Goal: Task Accomplishment & Management: Use online tool/utility

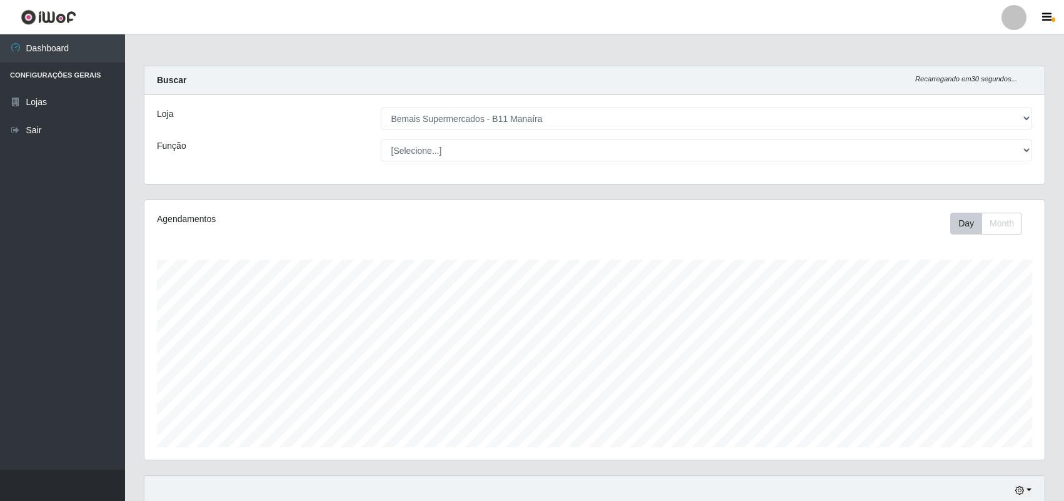
select select "409"
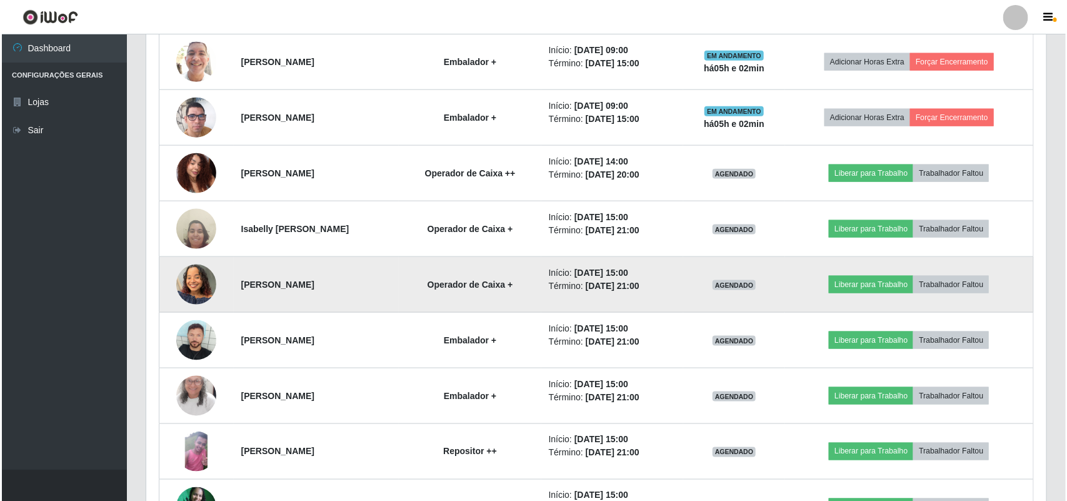
scroll to position [260, 900]
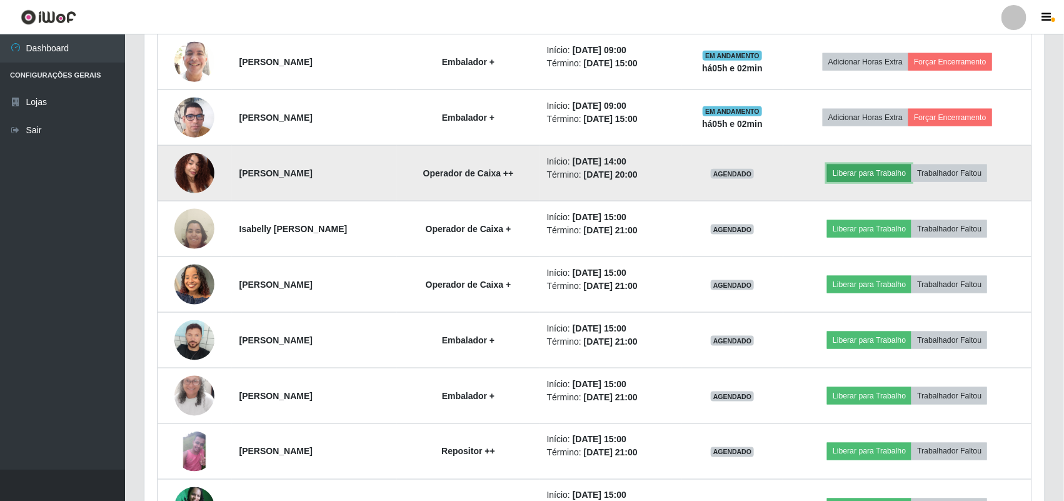
click at [879, 170] on button "Liberar para Trabalho" at bounding box center [869, 172] width 84 height 17
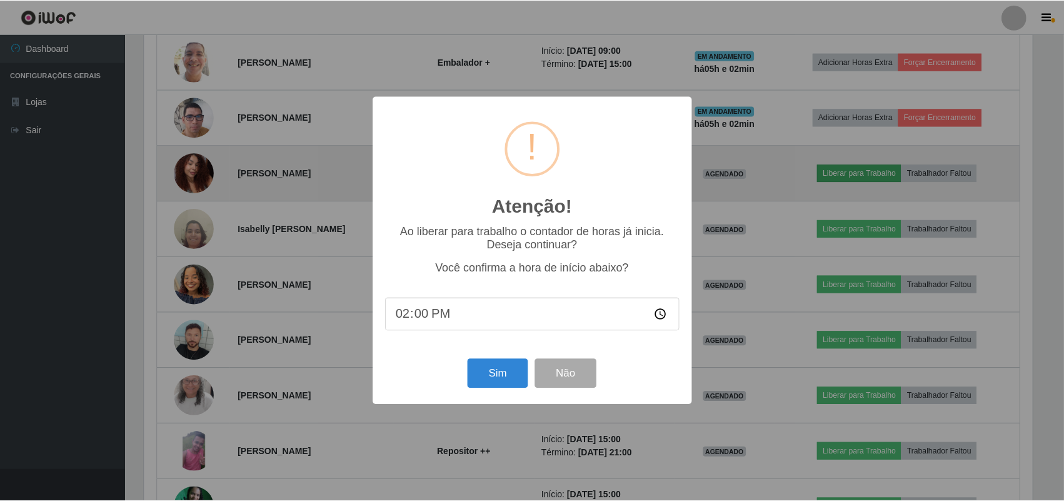
scroll to position [260, 891]
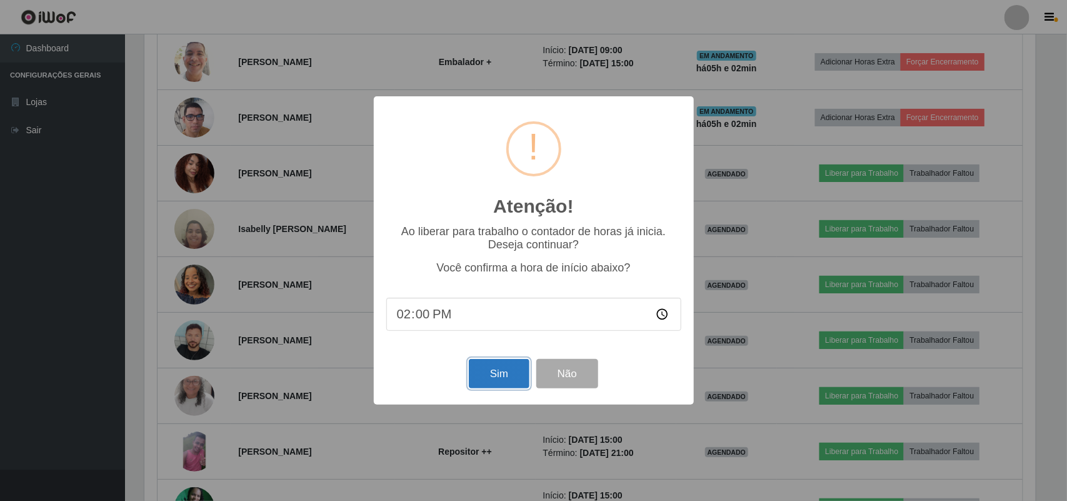
click at [508, 375] on button "Sim" at bounding box center [499, 373] width 61 height 29
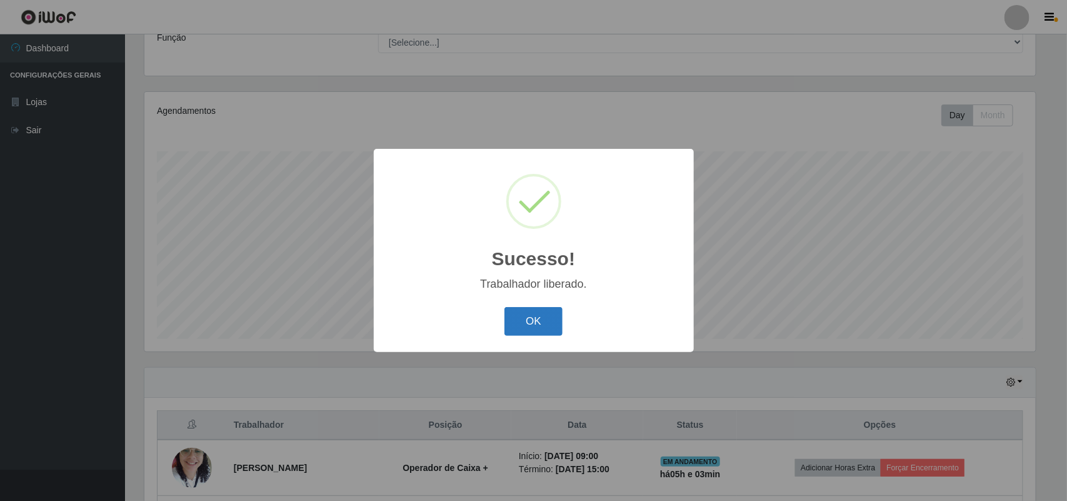
click at [528, 322] on button "OK" at bounding box center [533, 321] width 58 height 29
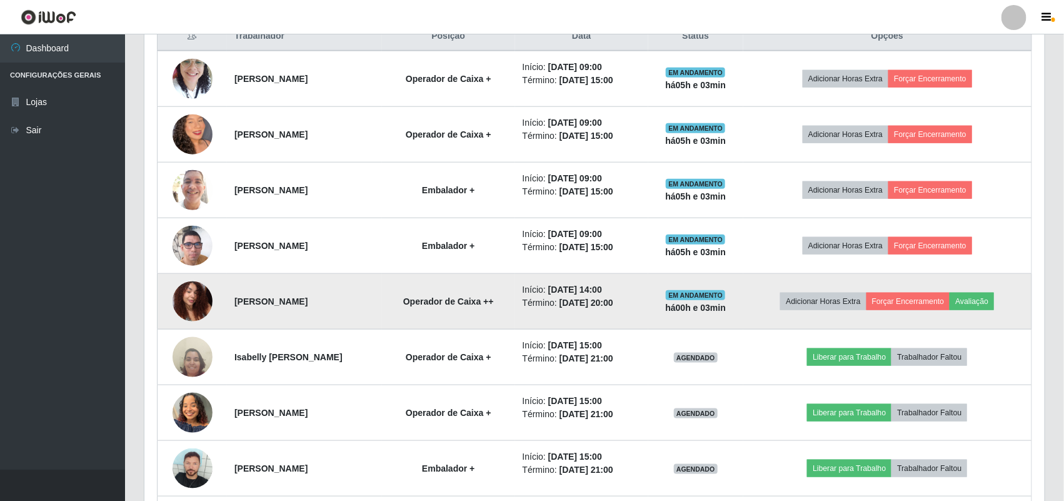
scroll to position [499, 0]
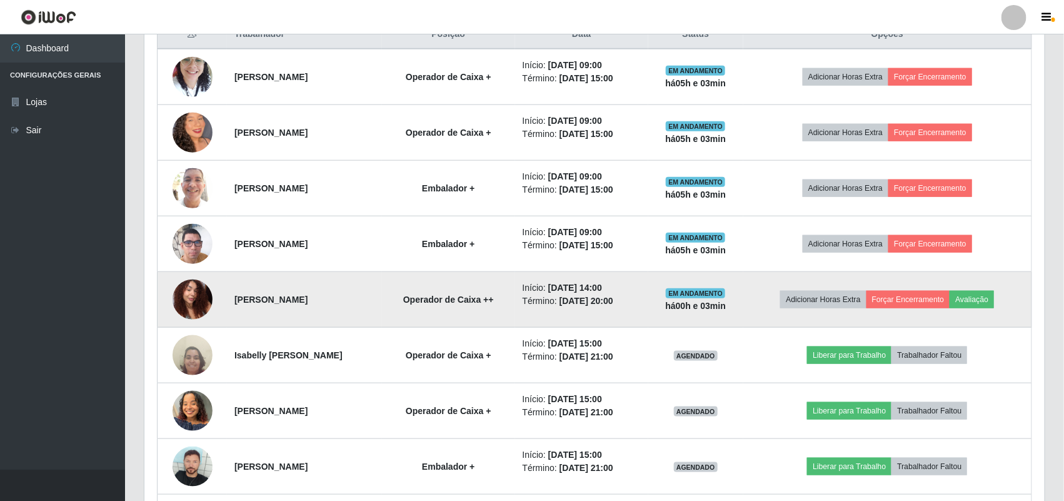
click at [515, 311] on td "Operador de Caixa ++" at bounding box center [448, 300] width 133 height 56
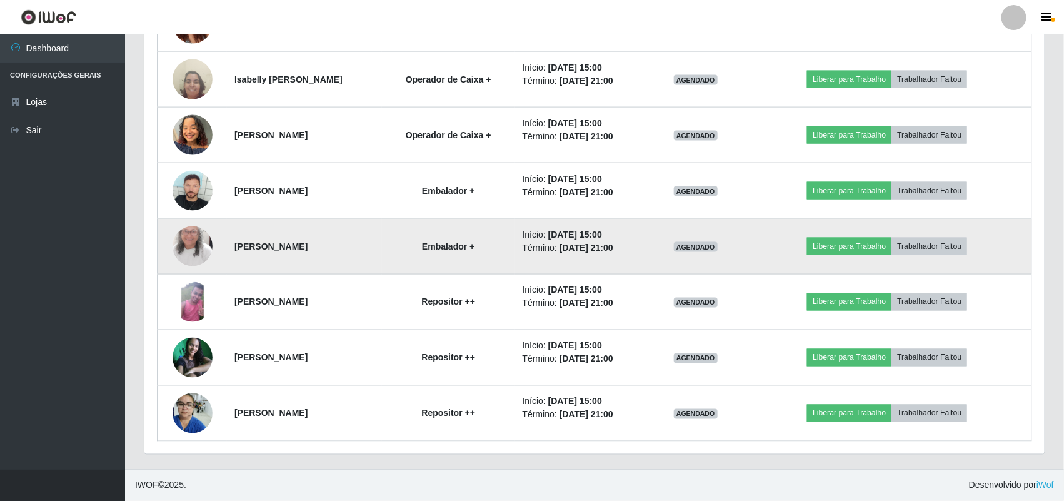
scroll to position [542, 0]
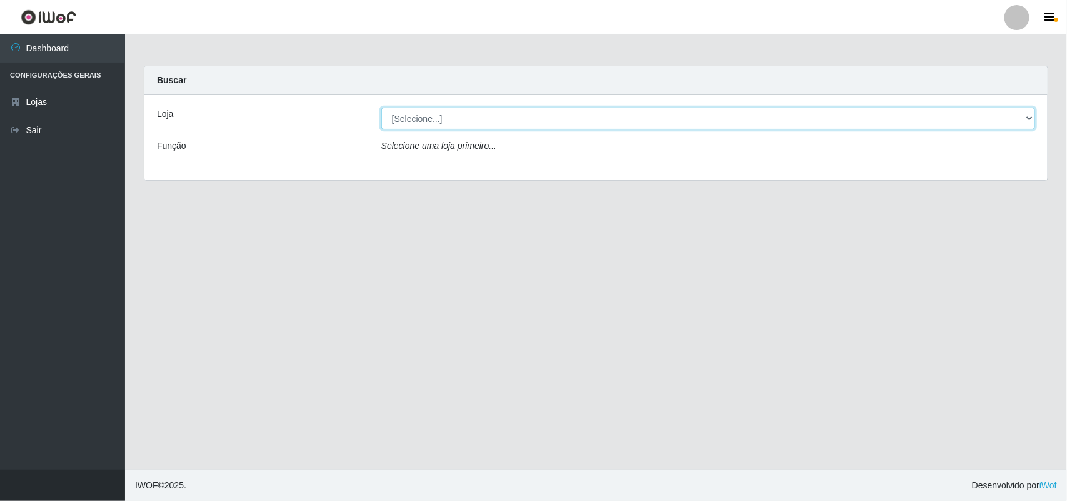
click at [480, 110] on select "[Selecione...] Bemais Supermercados - B11 Manaíra" at bounding box center [708, 118] width 654 height 22
select select "409"
click at [381, 107] on select "[Selecione...] Bemais Supermercados - B11 Manaíra" at bounding box center [708, 118] width 654 height 22
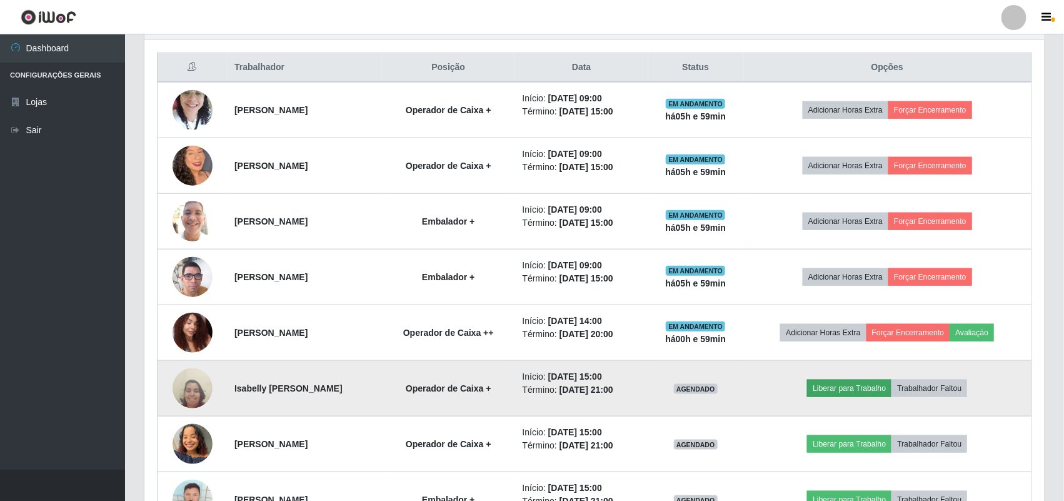
scroll to position [464, 0]
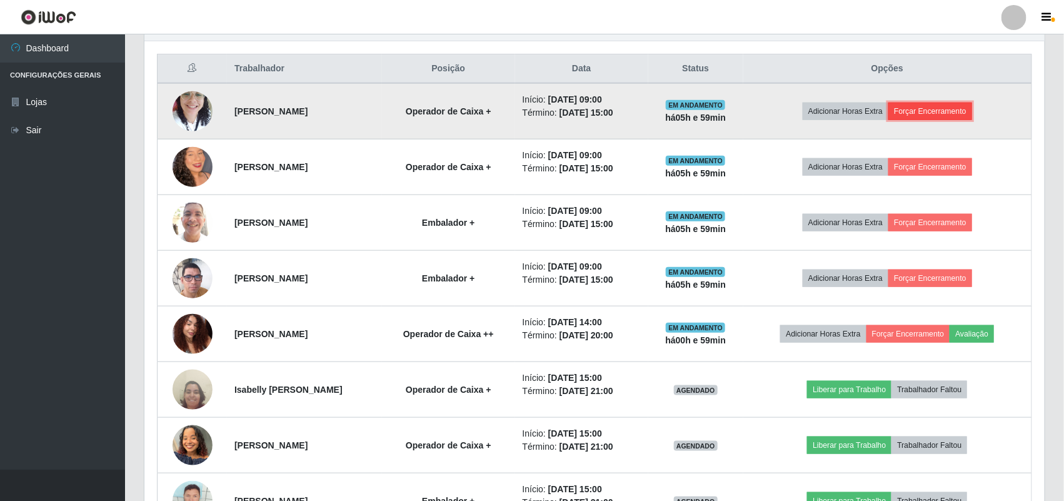
click at [941, 109] on button "Forçar Encerramento" at bounding box center [930, 110] width 84 height 17
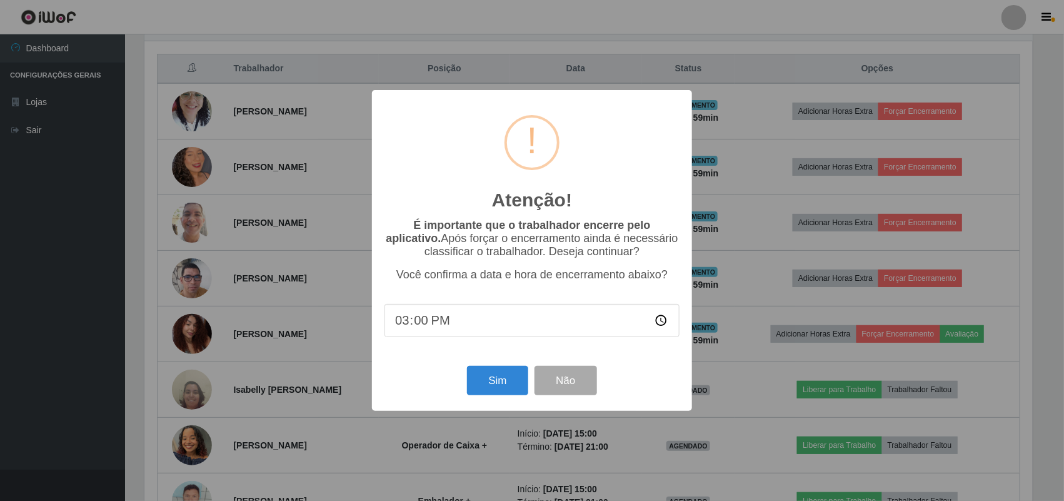
scroll to position [260, 891]
click at [514, 382] on button "Sim" at bounding box center [499, 380] width 61 height 29
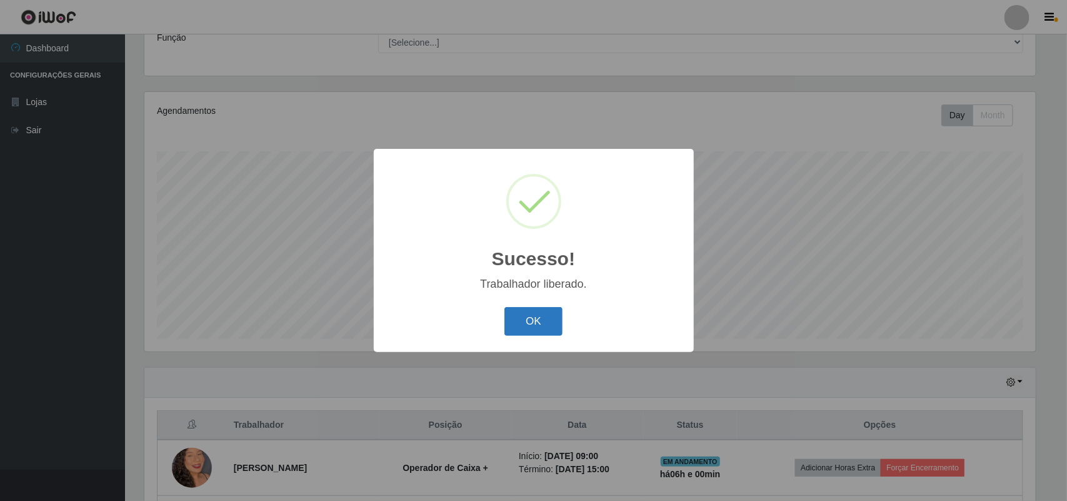
click at [532, 310] on button "OK" at bounding box center [533, 321] width 58 height 29
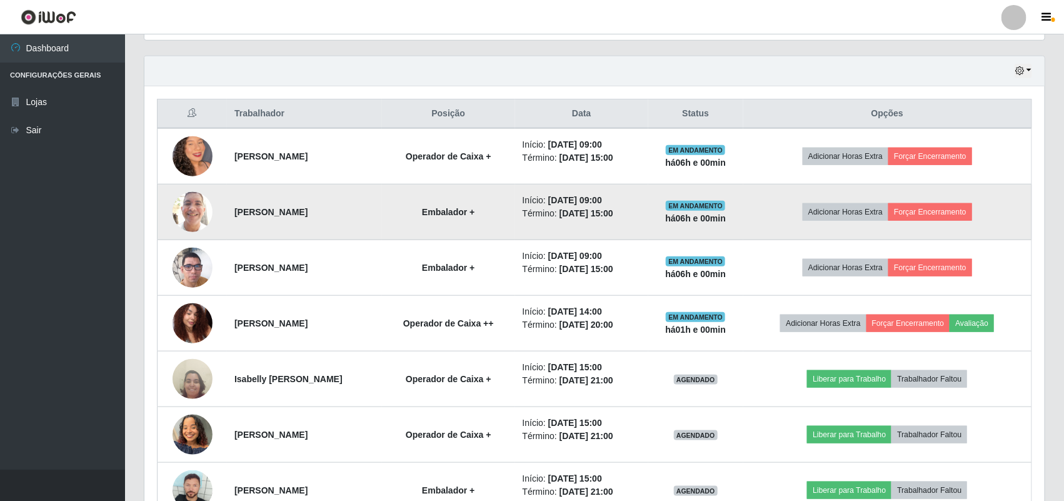
scroll to position [421, 0]
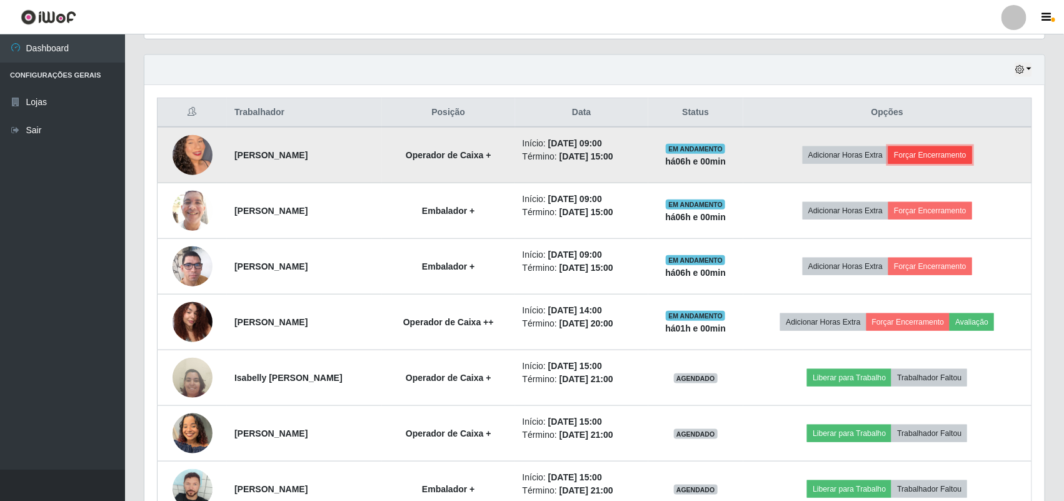
click at [960, 154] on button "Forçar Encerramento" at bounding box center [930, 154] width 84 height 17
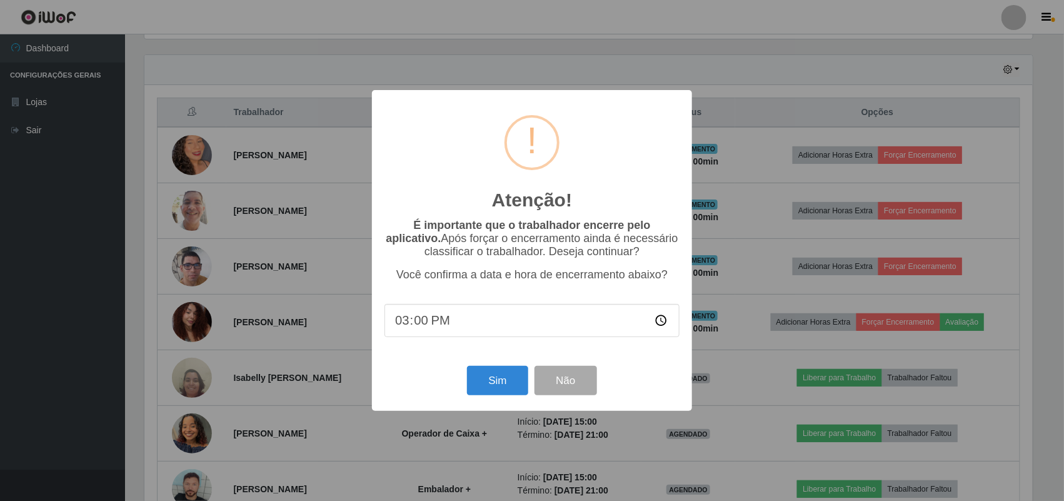
scroll to position [260, 891]
click at [494, 379] on button "Sim" at bounding box center [499, 380] width 61 height 29
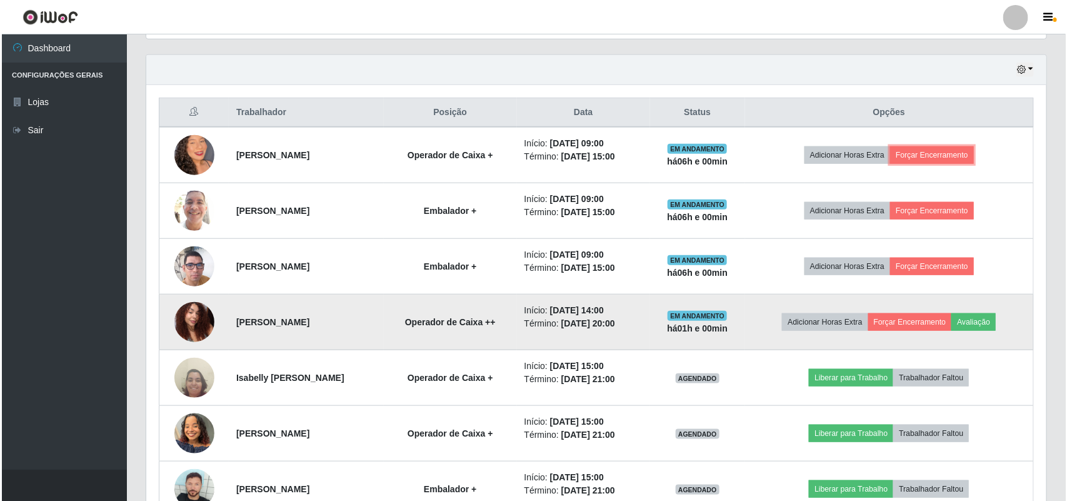
scroll to position [260, 900]
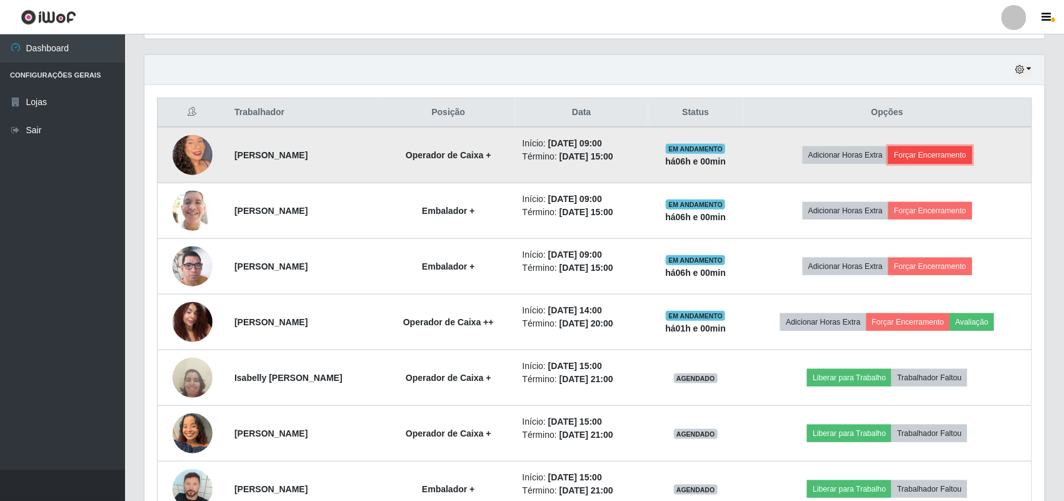
click at [960, 158] on button "Forçar Encerramento" at bounding box center [930, 154] width 84 height 17
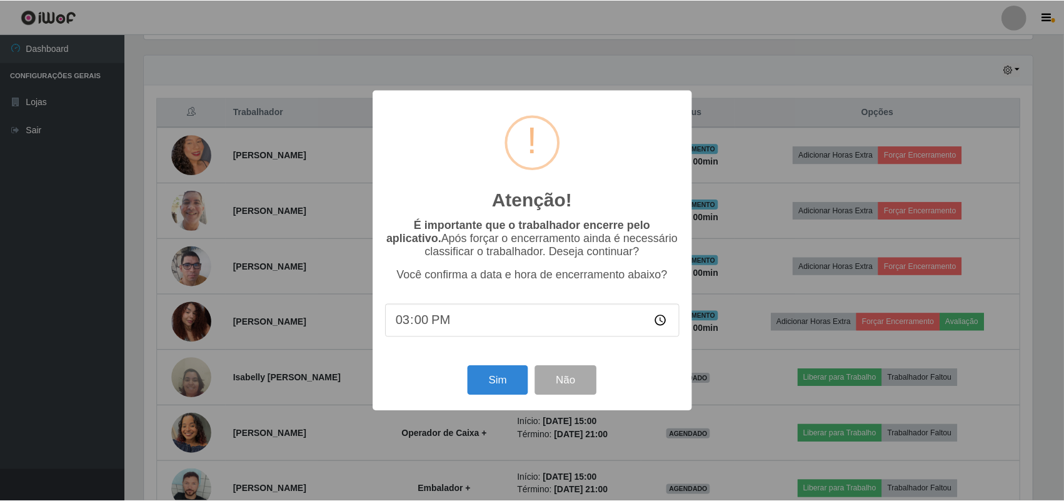
scroll to position [108, 0]
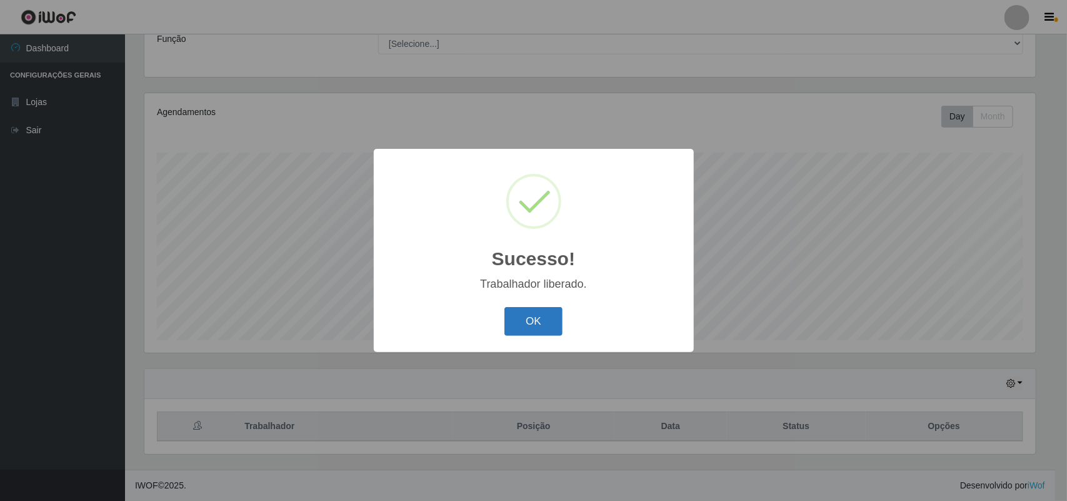
click at [526, 317] on button "OK" at bounding box center [533, 321] width 58 height 29
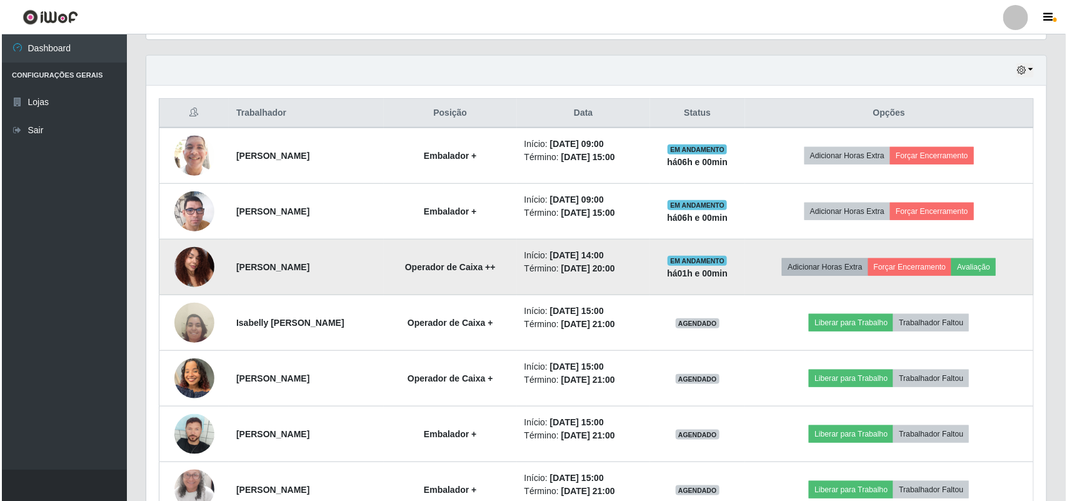
scroll to position [0, 0]
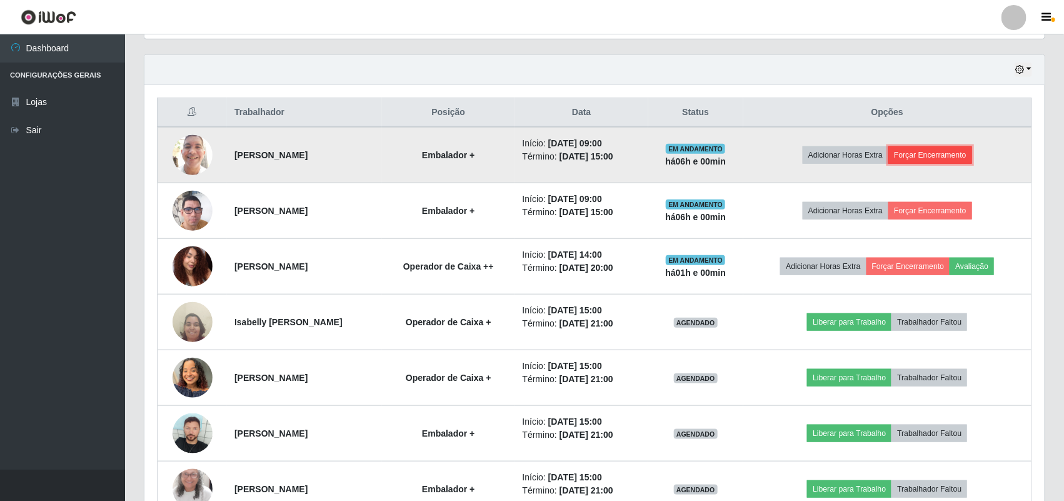
click at [920, 161] on button "Forçar Encerramento" at bounding box center [930, 154] width 84 height 17
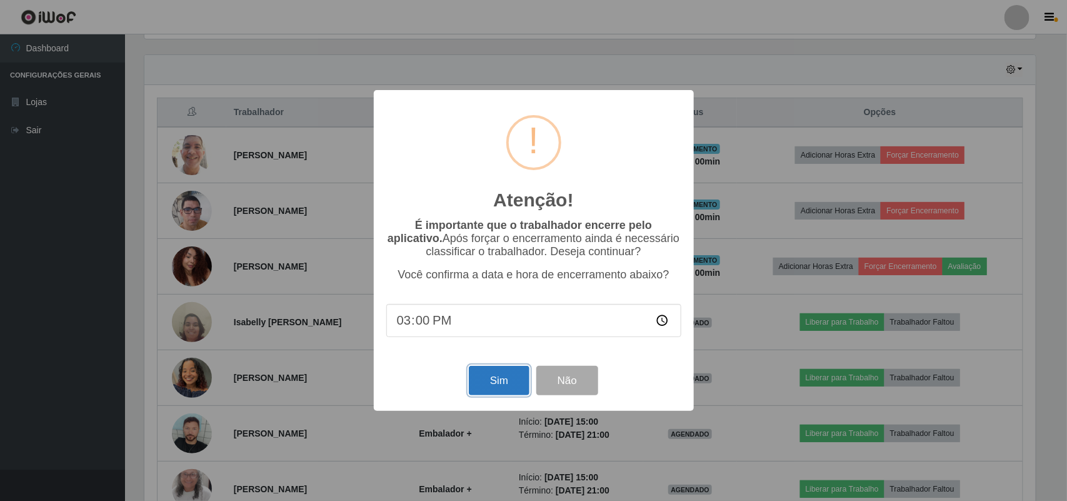
click at [489, 384] on button "Sim" at bounding box center [499, 380] width 61 height 29
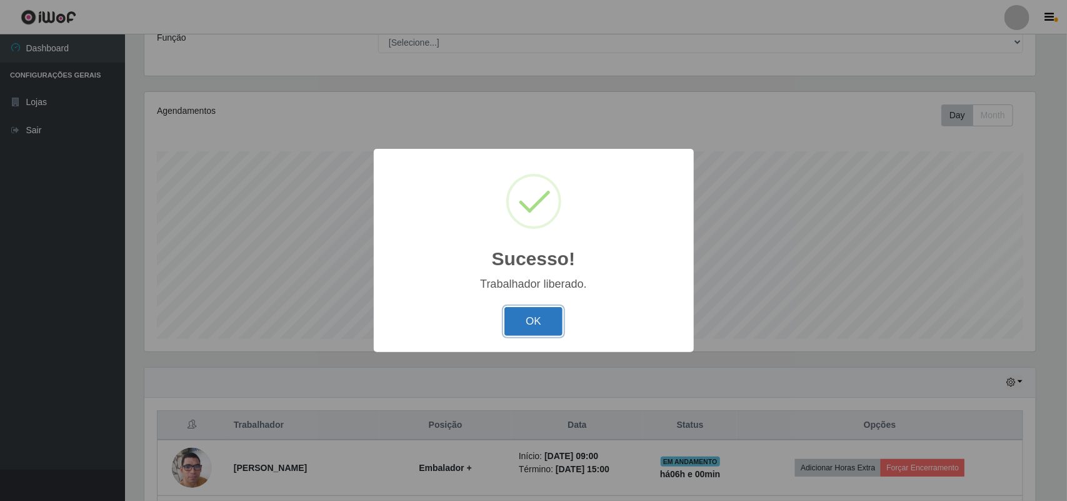
click at [536, 327] on button "OK" at bounding box center [533, 321] width 58 height 29
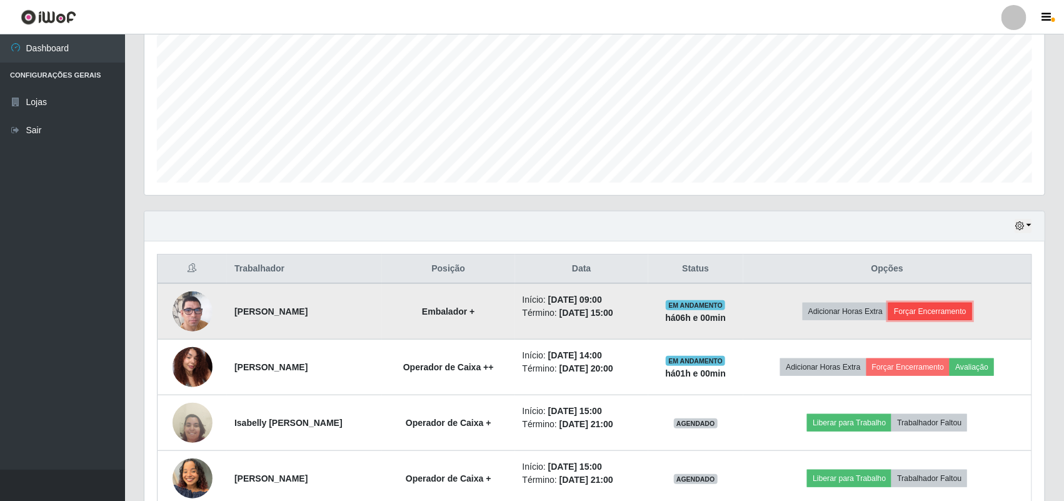
click at [966, 316] on button "Forçar Encerramento" at bounding box center [930, 310] width 84 height 17
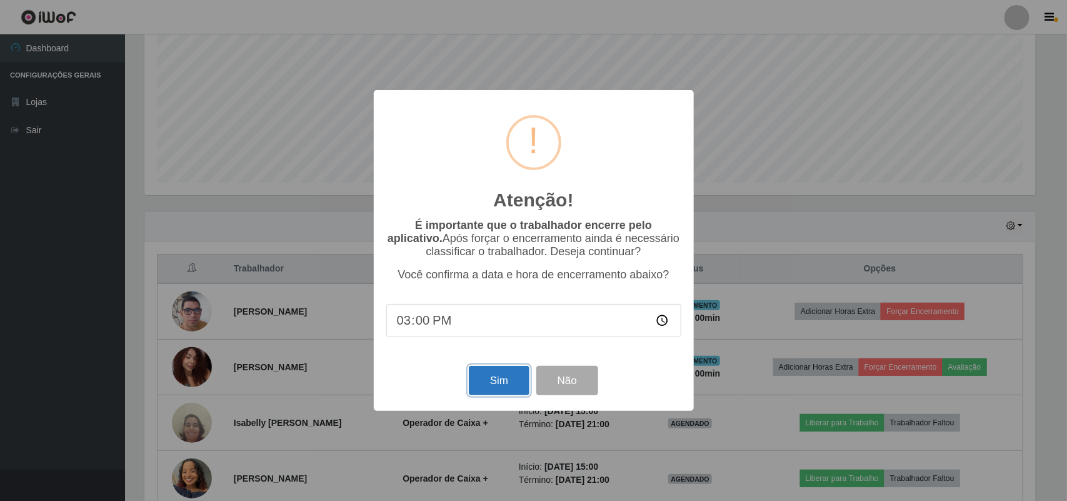
click at [513, 379] on button "Sim" at bounding box center [499, 380] width 61 height 29
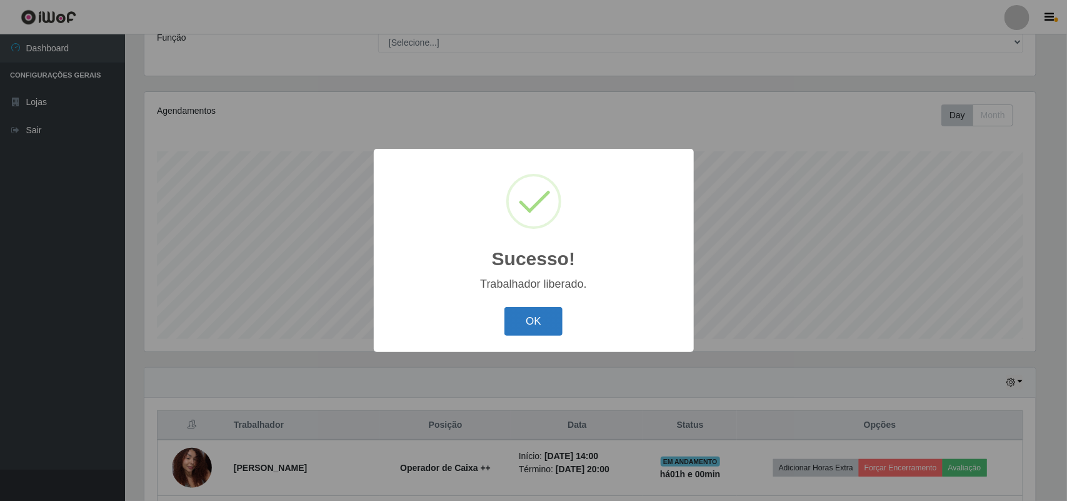
click at [530, 316] on button "OK" at bounding box center [533, 321] width 58 height 29
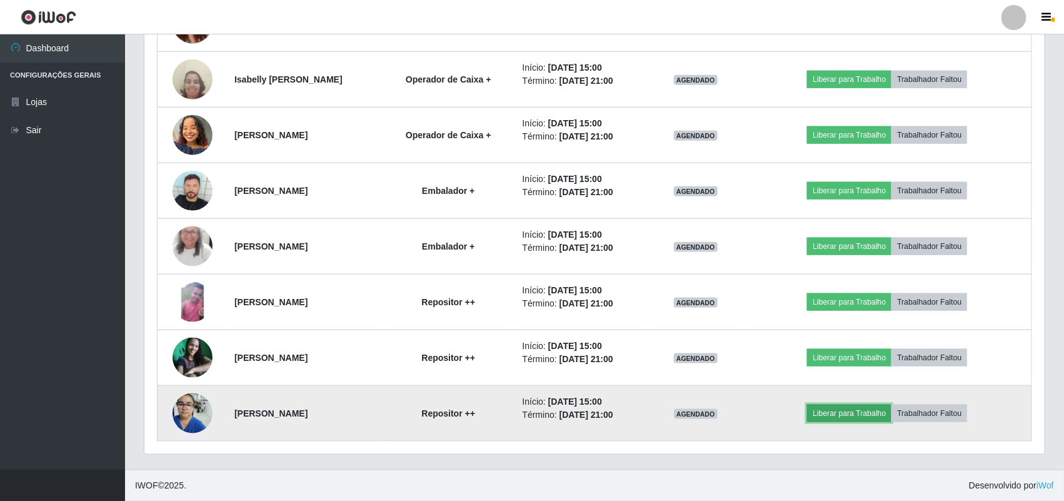
click at [851, 406] on button "Liberar para Trabalho" at bounding box center [849, 412] width 84 height 17
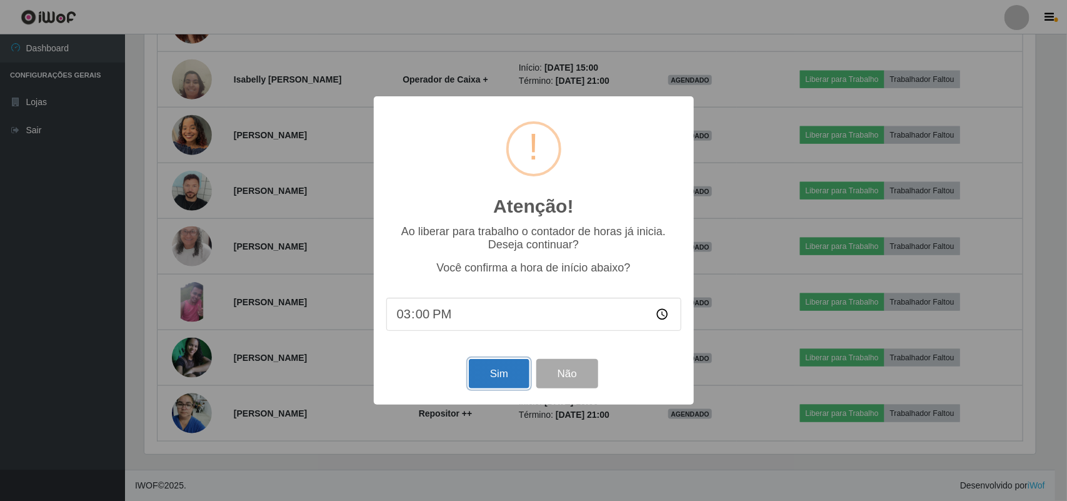
click at [505, 369] on button "Sim" at bounding box center [499, 373] width 61 height 29
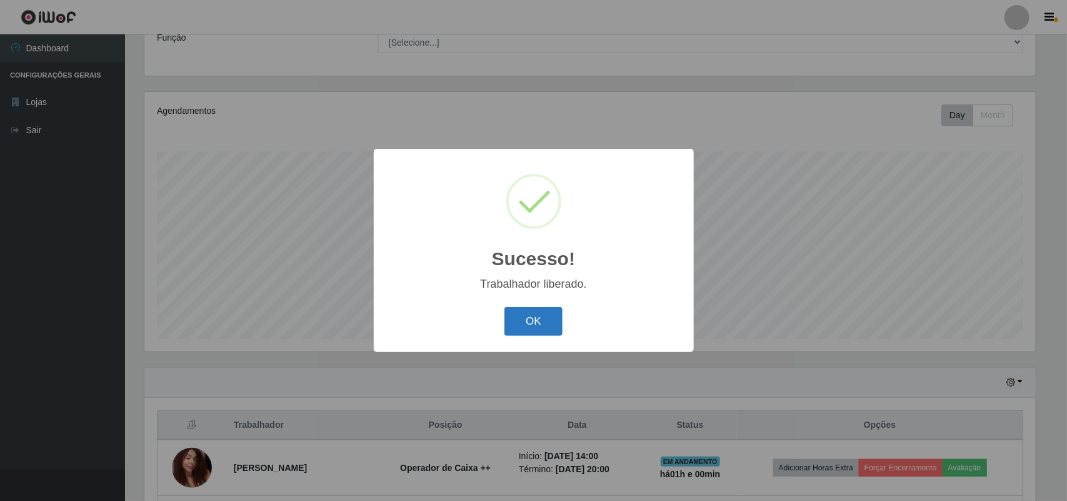
click at [531, 320] on button "OK" at bounding box center [533, 321] width 58 height 29
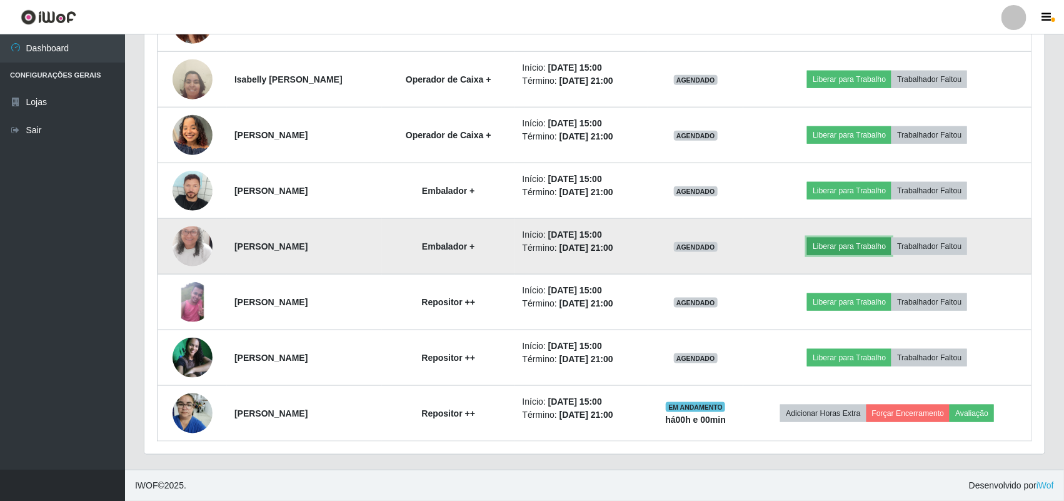
click at [859, 237] on button "Liberar para Trabalho" at bounding box center [849, 245] width 84 height 17
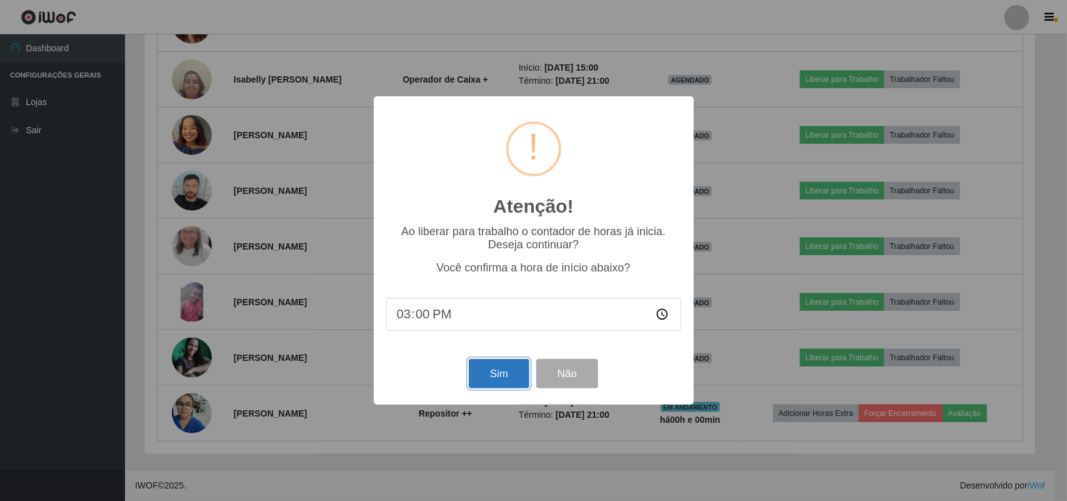
click at [492, 364] on button "Sim" at bounding box center [499, 373] width 61 height 29
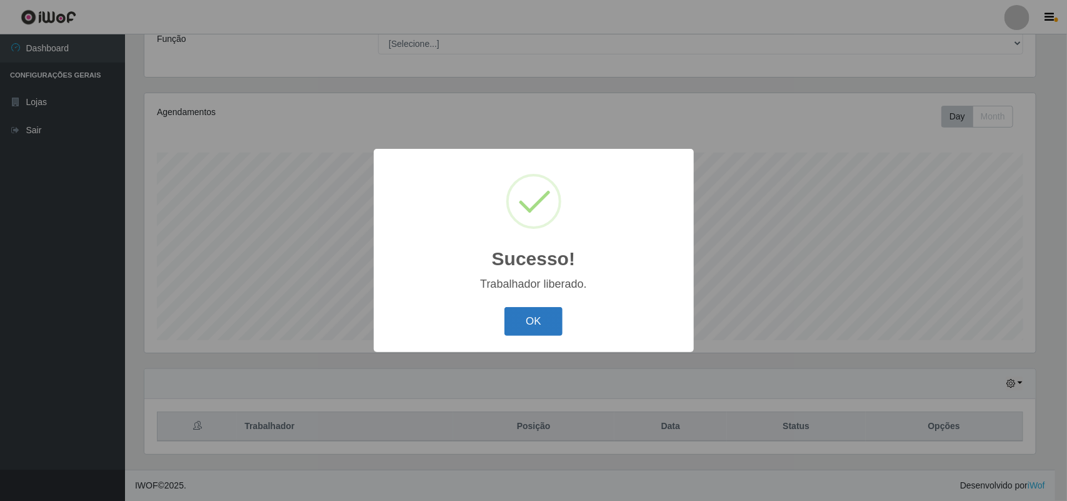
click at [542, 316] on button "OK" at bounding box center [533, 321] width 58 height 29
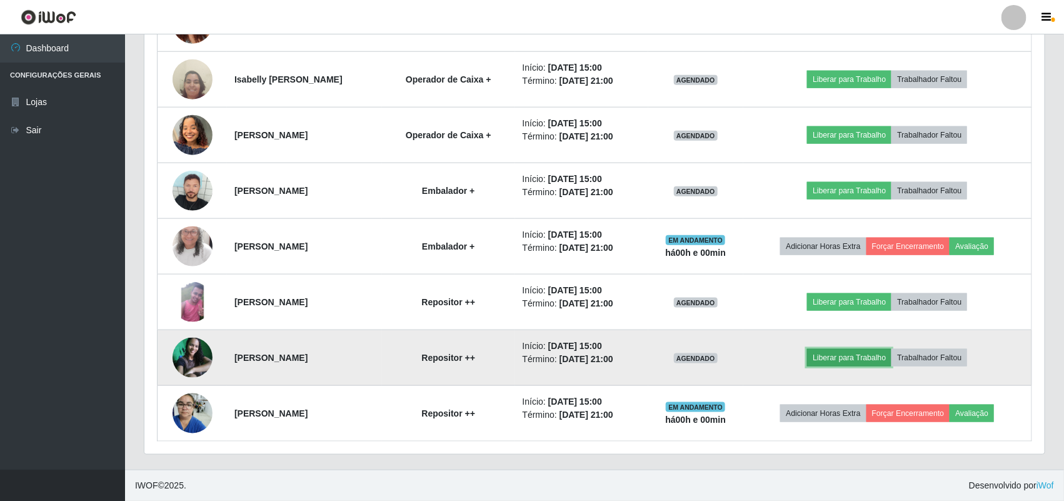
click at [862, 349] on button "Liberar para Trabalho" at bounding box center [849, 357] width 84 height 17
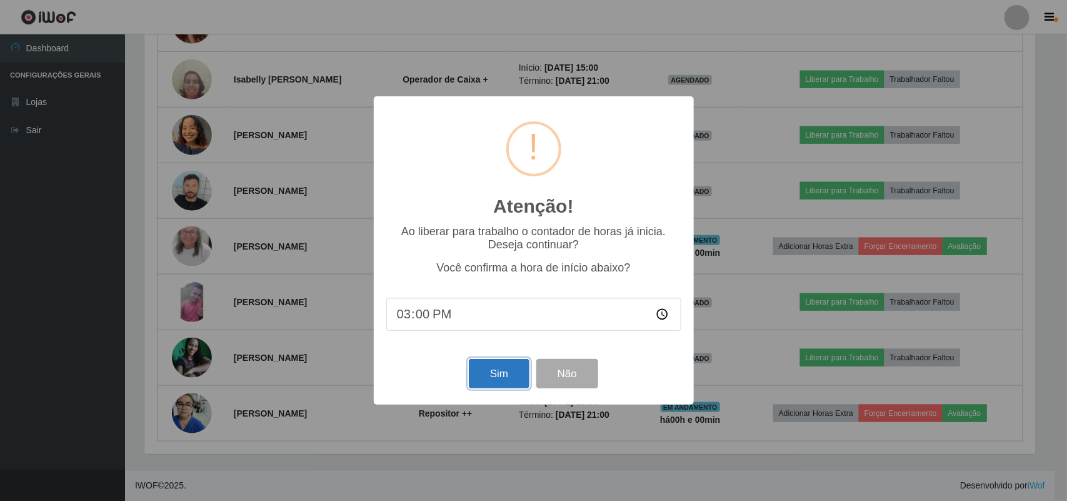
click at [504, 369] on button "Sim" at bounding box center [499, 373] width 61 height 29
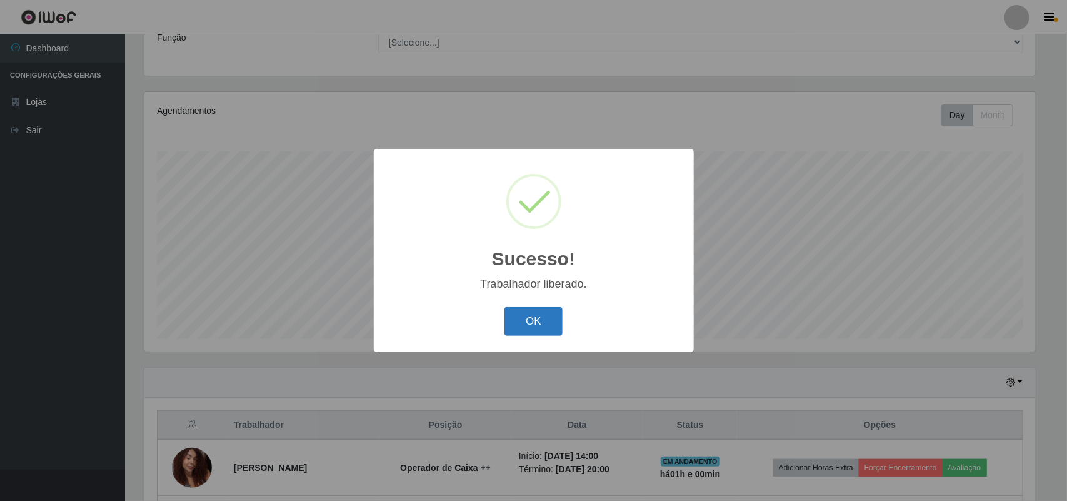
click at [554, 311] on button "OK" at bounding box center [533, 321] width 58 height 29
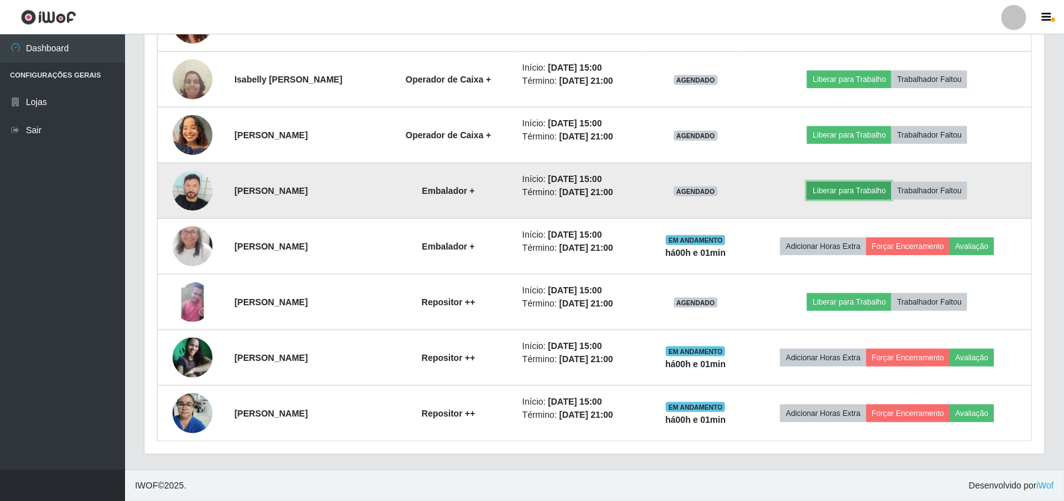
click at [851, 182] on button "Liberar para Trabalho" at bounding box center [849, 190] width 84 height 17
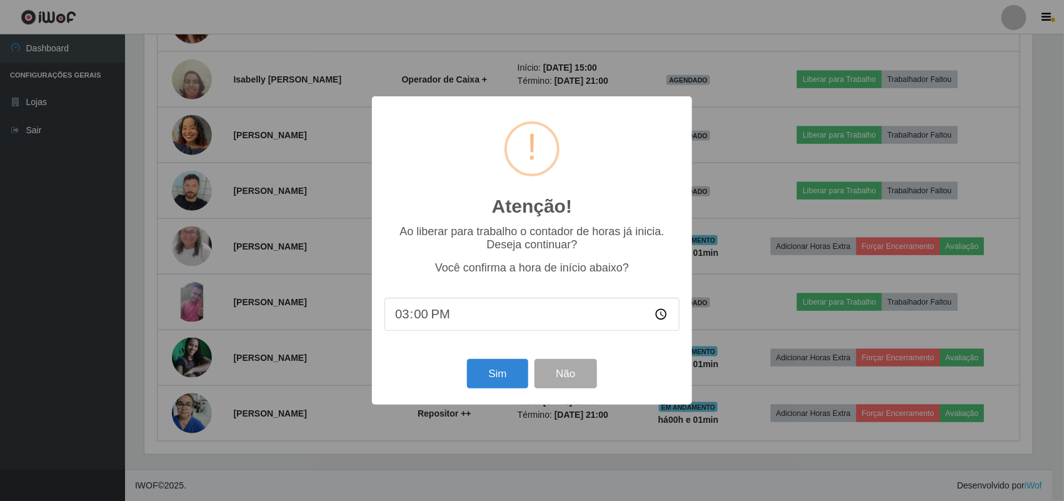
scroll to position [260, 891]
click at [486, 375] on button "Sim" at bounding box center [499, 373] width 61 height 29
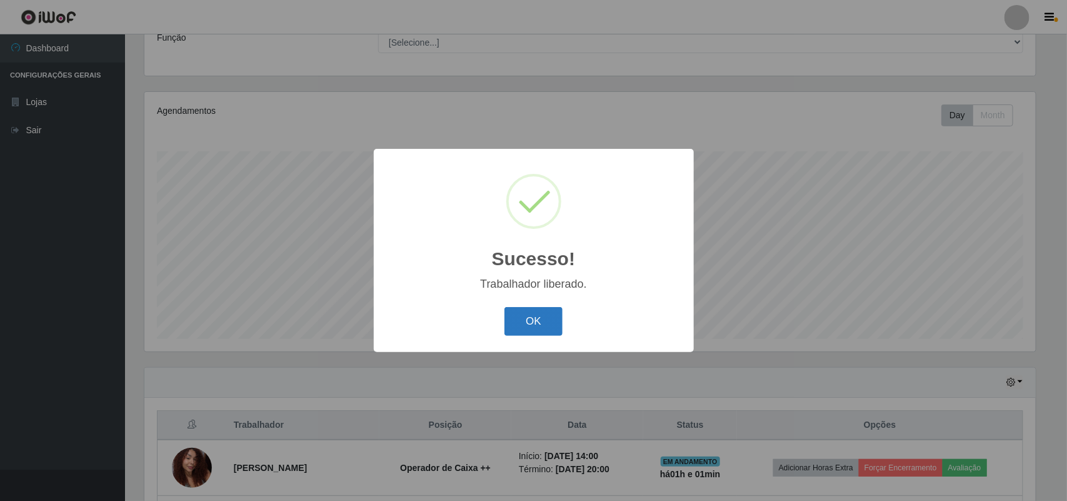
click at [550, 325] on button "OK" at bounding box center [533, 321] width 58 height 29
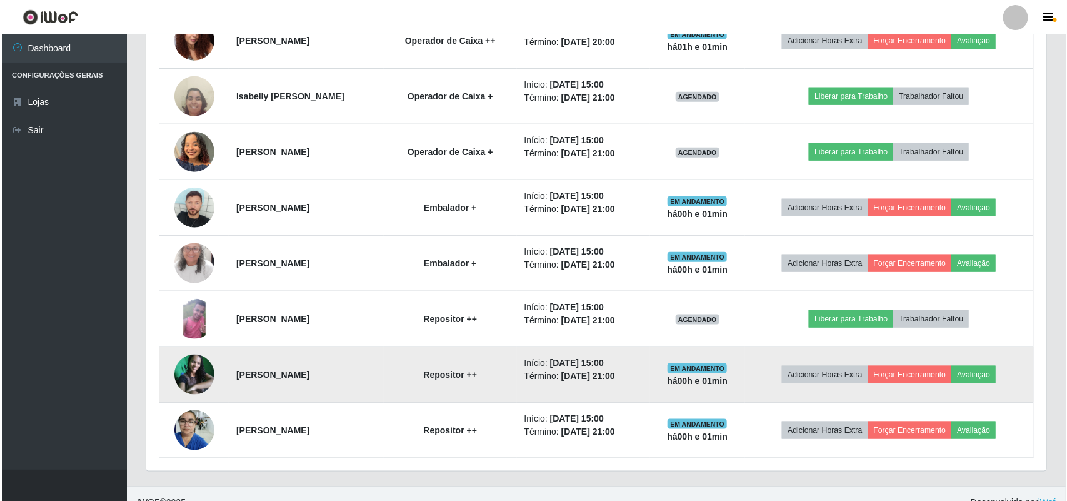
scroll to position [554, 0]
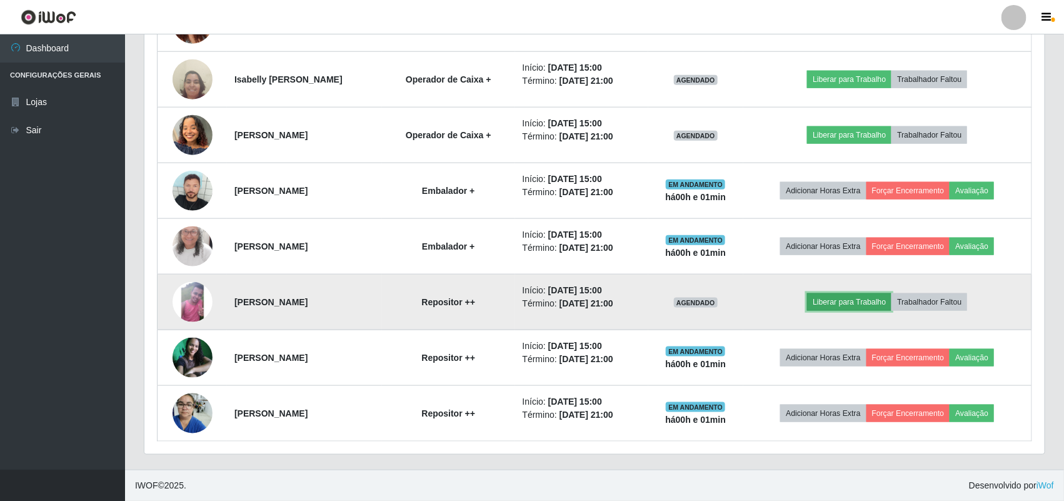
click at [848, 304] on button "Liberar para Trabalho" at bounding box center [849, 301] width 84 height 17
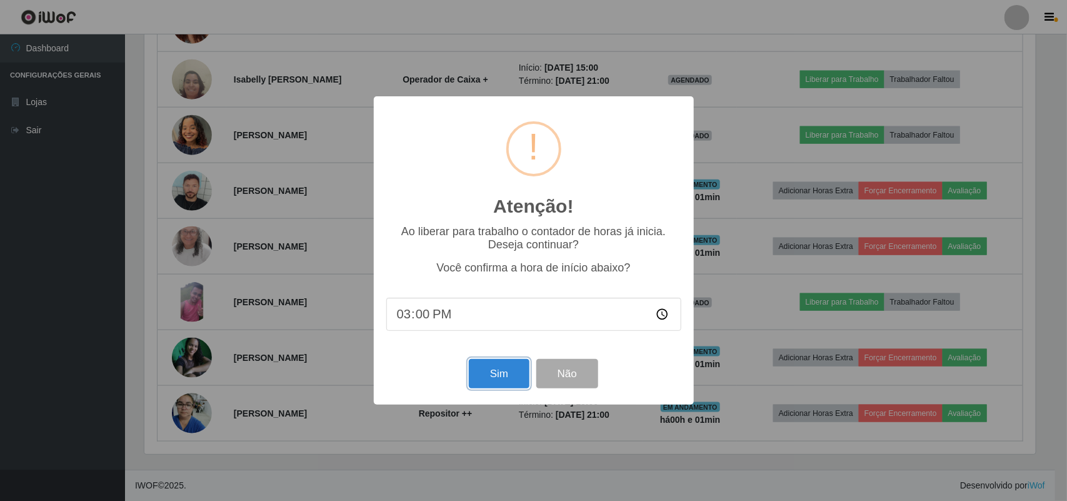
drag, startPoint x: 472, startPoint y: 391, endPoint x: 497, endPoint y: 386, distance: 25.5
click at [477, 388] on button "Sim" at bounding box center [499, 373] width 61 height 29
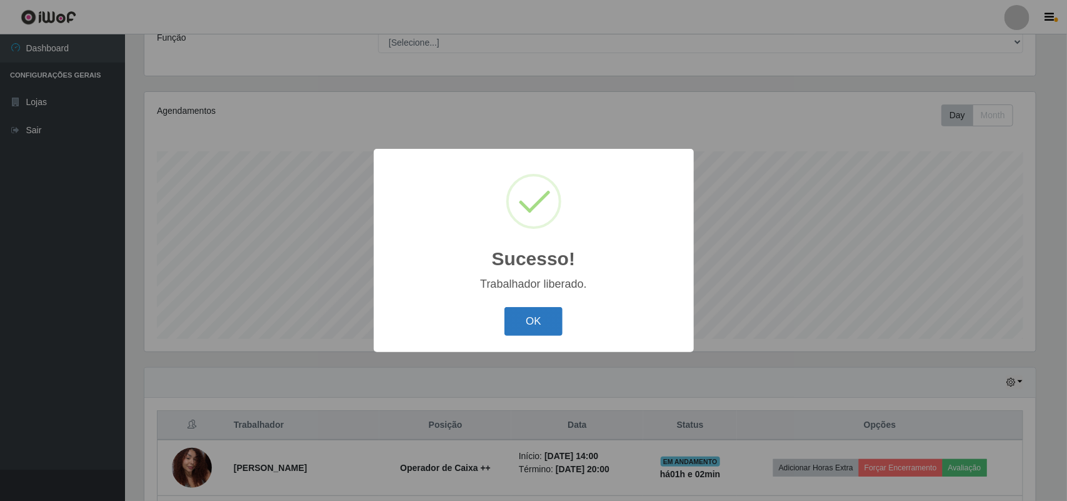
click at [546, 329] on button "OK" at bounding box center [533, 321] width 58 height 29
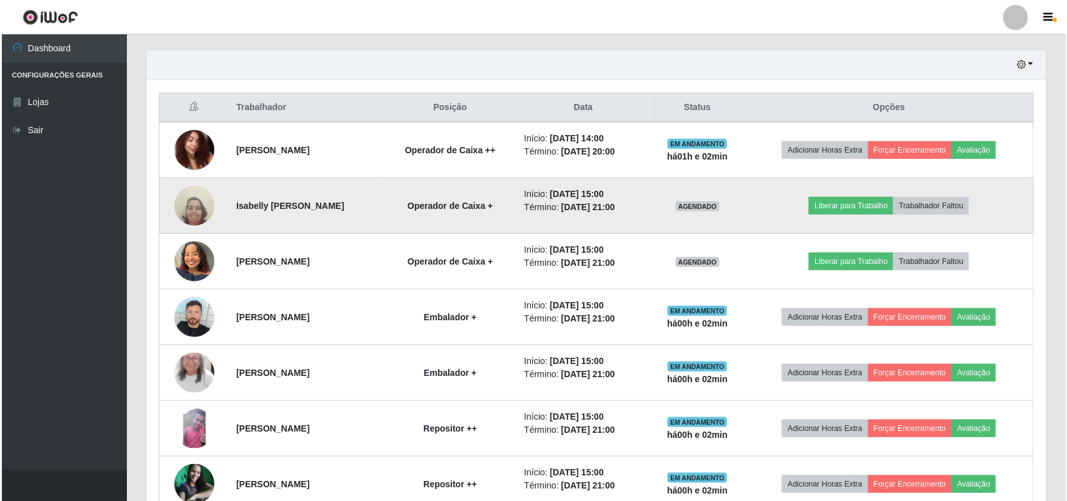
scroll to position [398, 0]
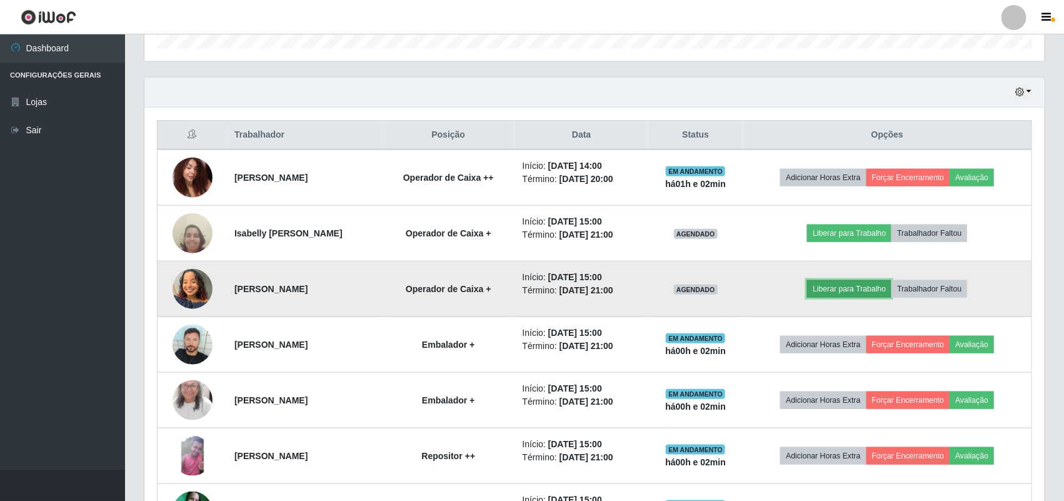
click at [842, 288] on button "Liberar para Trabalho" at bounding box center [849, 288] width 84 height 17
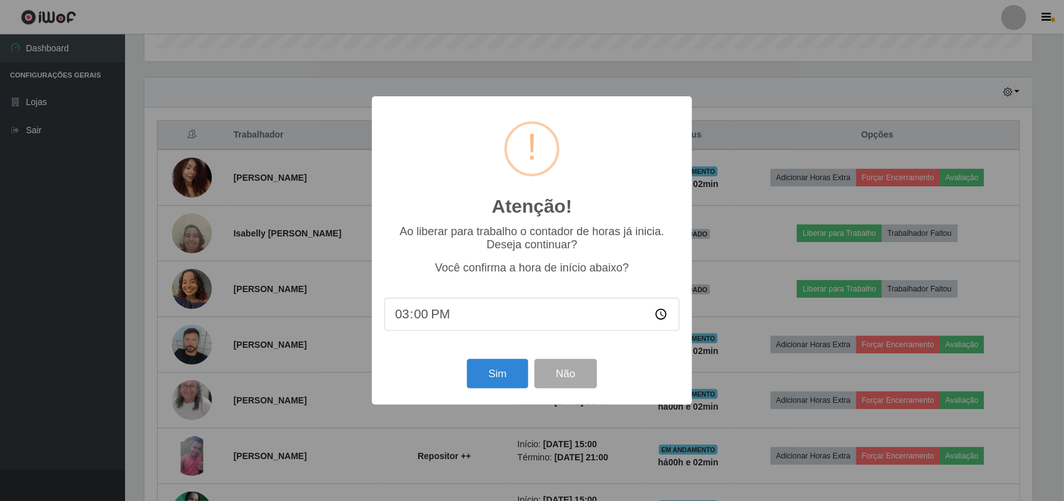
scroll to position [260, 891]
click at [512, 379] on button "Sim" at bounding box center [499, 373] width 61 height 29
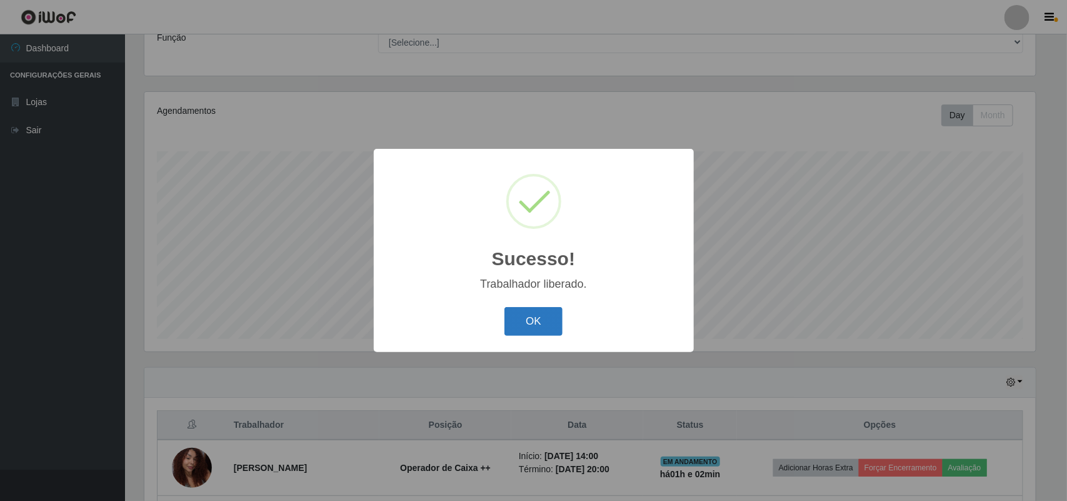
click at [530, 320] on button "OK" at bounding box center [533, 321] width 58 height 29
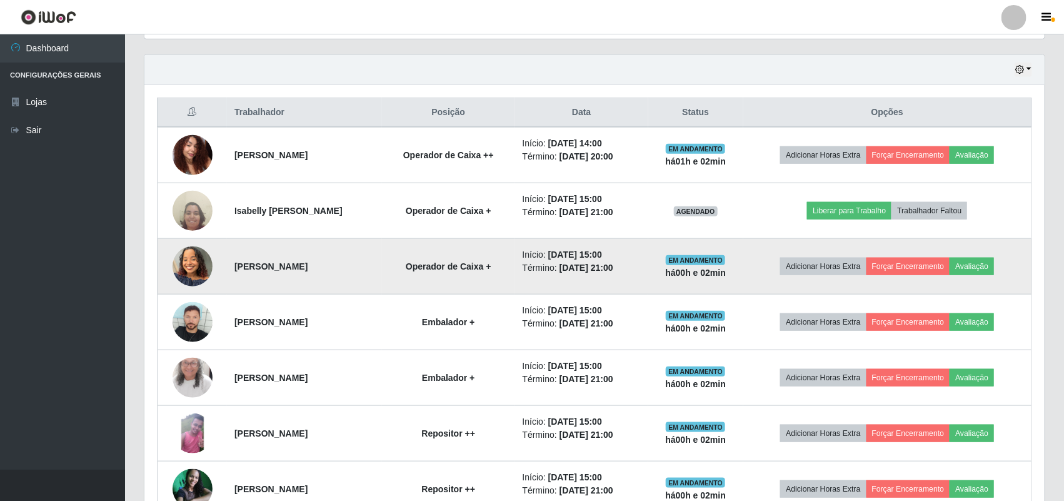
click at [603, 267] on time "[DATE] 21:00" at bounding box center [586, 267] width 54 height 10
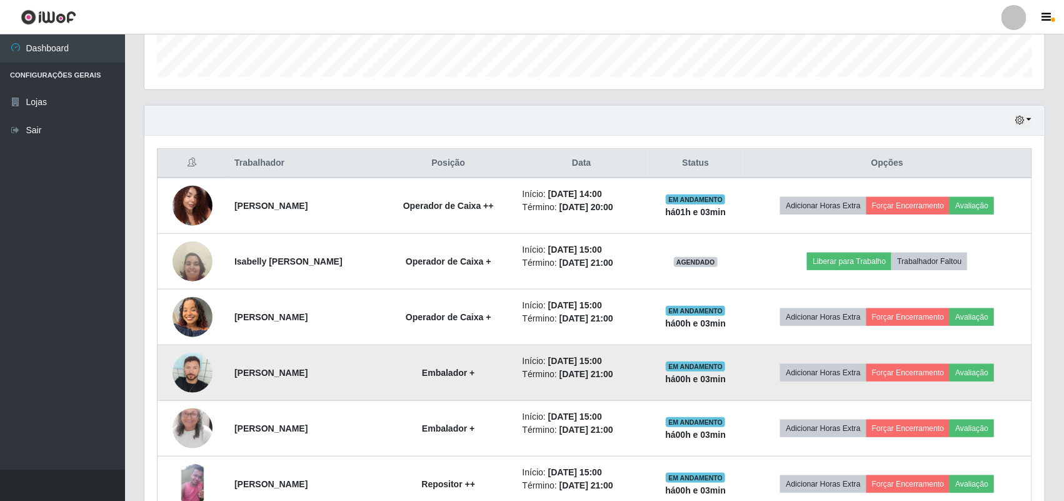
scroll to position [342, 0]
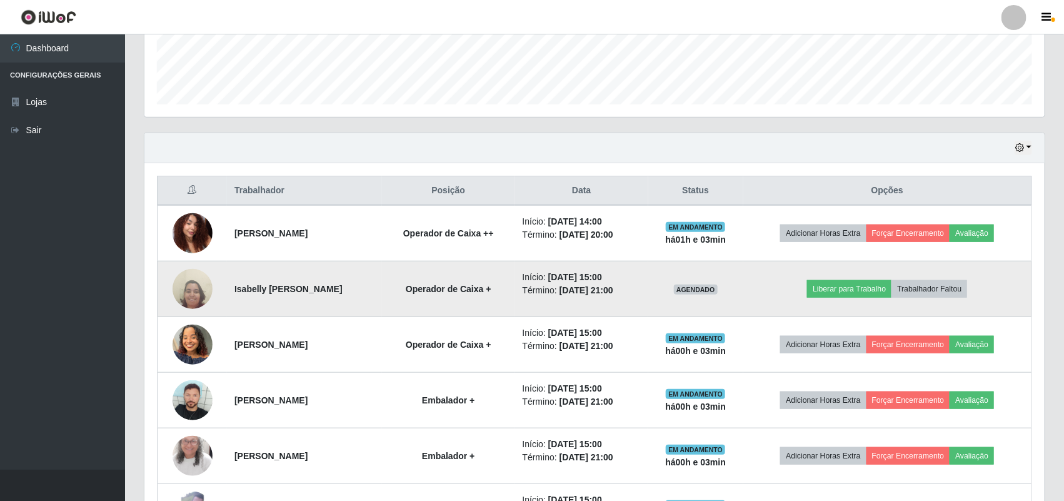
click at [192, 296] on img at bounding box center [192, 289] width 40 height 54
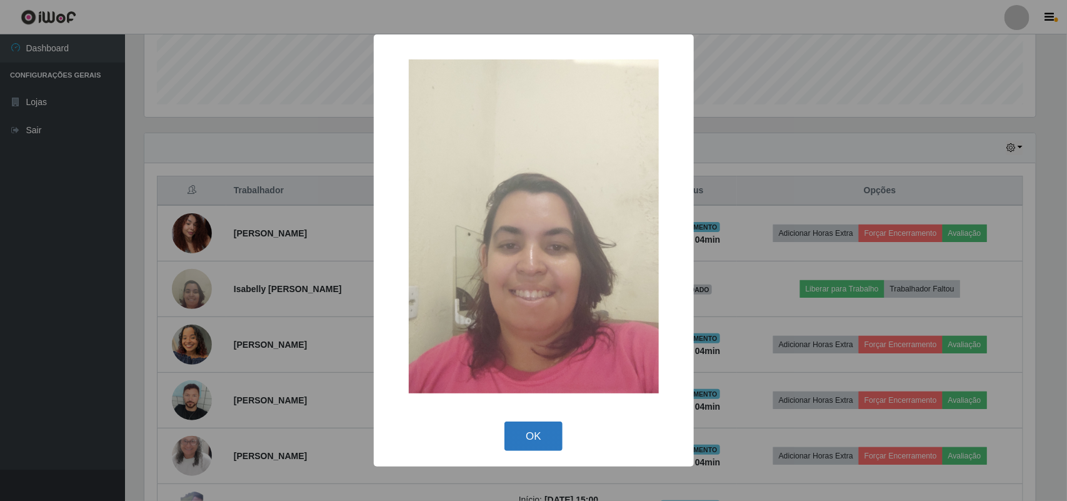
click at [542, 432] on button "OK" at bounding box center [533, 435] width 58 height 29
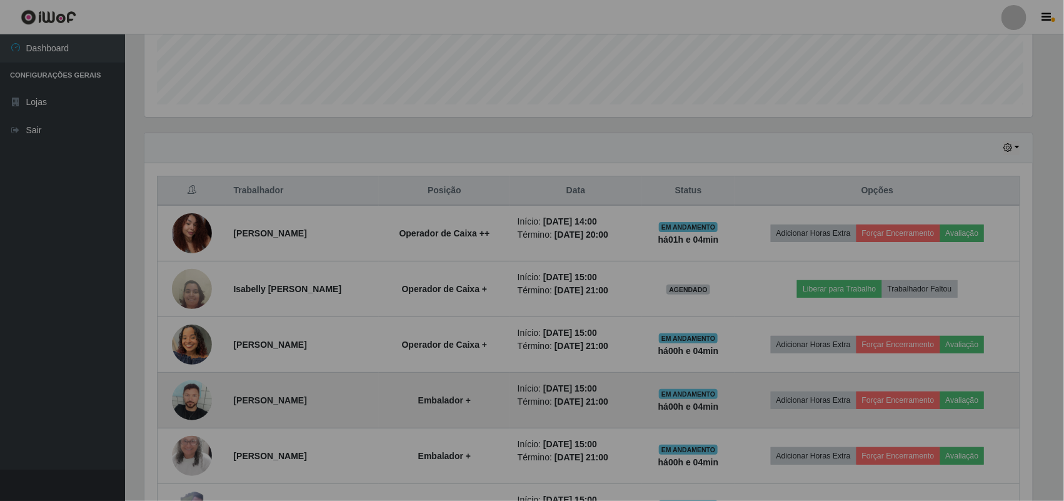
scroll to position [260, 900]
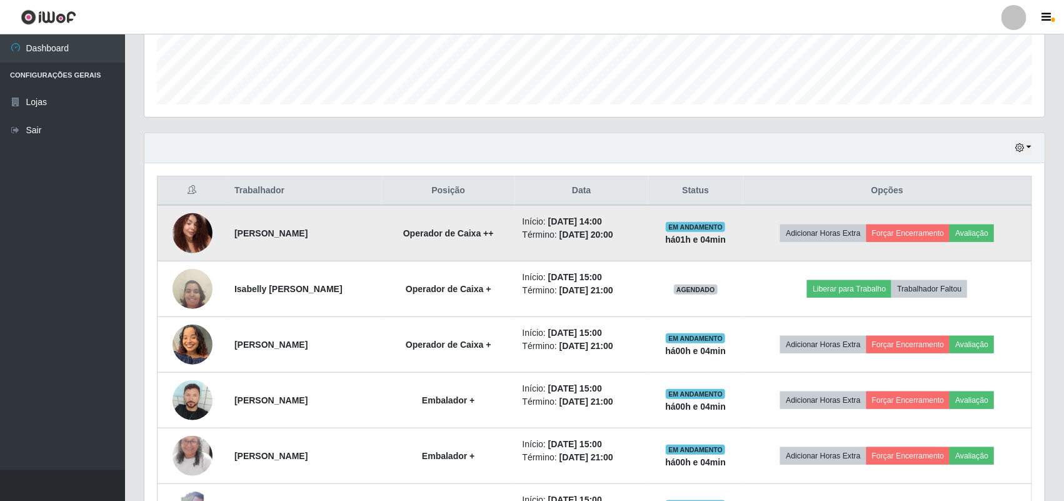
click at [173, 222] on img at bounding box center [192, 232] width 40 height 53
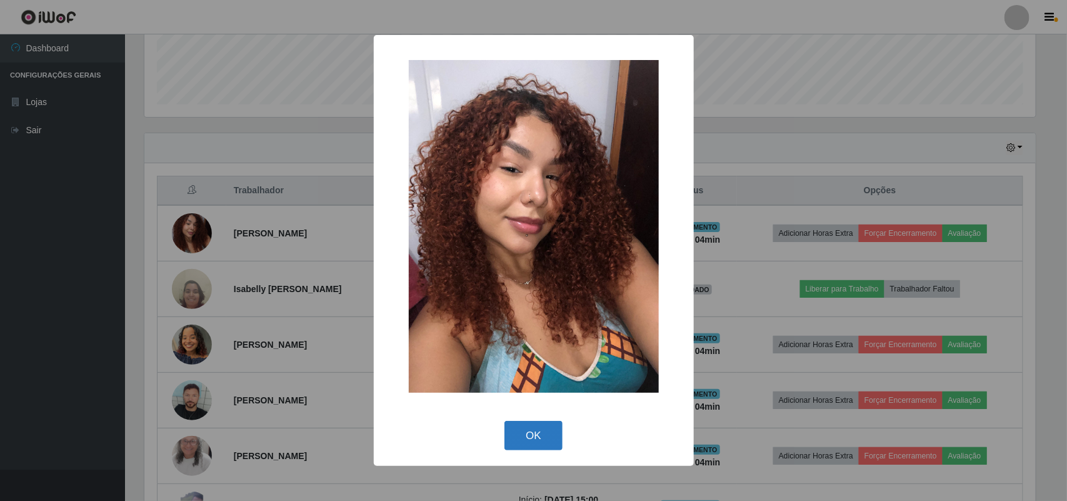
click at [553, 439] on button "OK" at bounding box center [533, 435] width 58 height 29
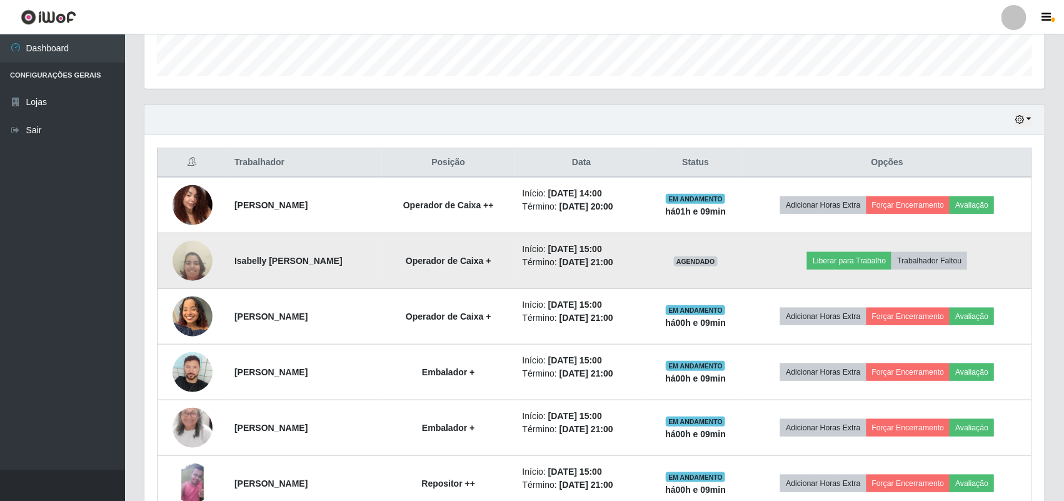
scroll to position [398, 0]
